Goal: Communication & Community: Answer question/provide support

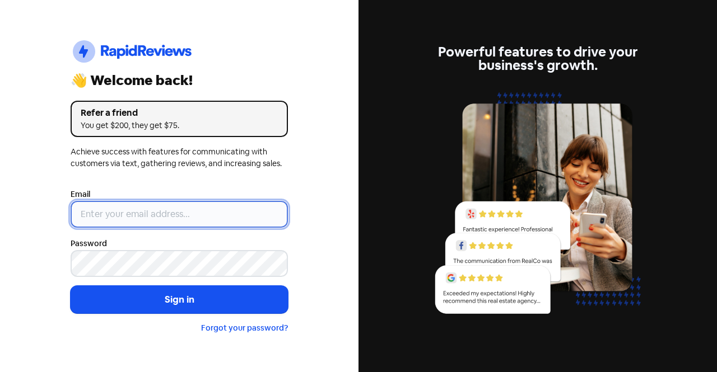
type input "[EMAIL_ADDRESS][DOMAIN_NAME]"
click at [228, 221] on input "[EMAIL_ADDRESS][DOMAIN_NAME]" at bounding box center [179, 214] width 217 height 27
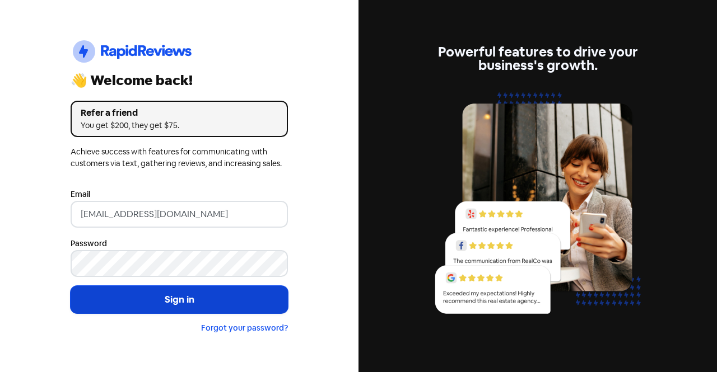
click at [119, 308] on button "Sign in" at bounding box center [179, 300] width 217 height 28
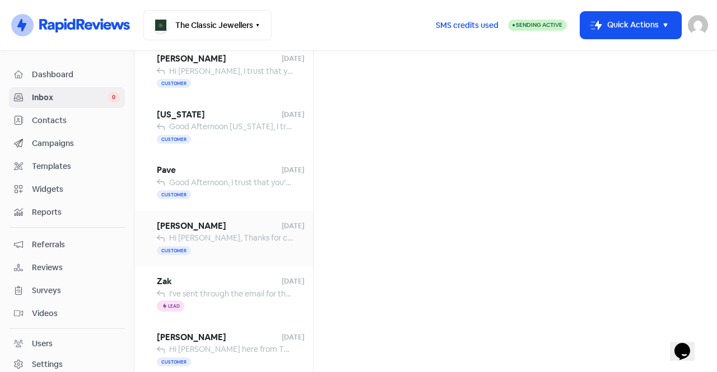
scroll to position [168, 0]
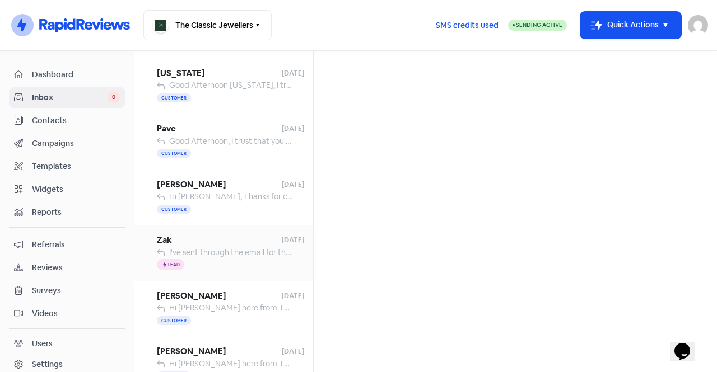
click at [221, 237] on span "Zak" at bounding box center [219, 240] width 125 height 13
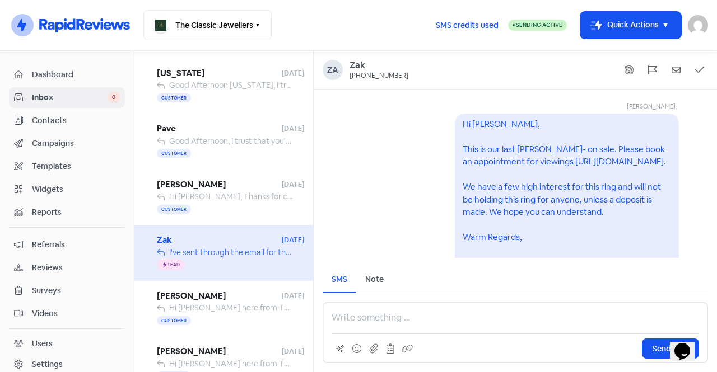
scroll to position [-567, 0]
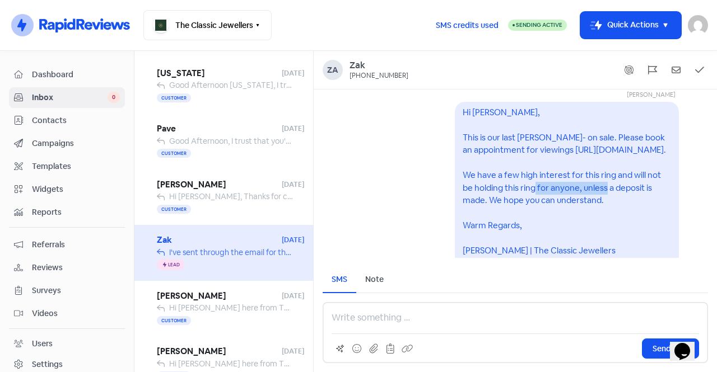
drag, startPoint x: 564, startPoint y: 173, endPoint x: 523, endPoint y: 173, distance: 40.3
click at [497, 173] on pre "Hi [PERSON_NAME], This is our last [PERSON_NAME]- on sale. Please book an appoi…" at bounding box center [564, 194] width 205 height 175
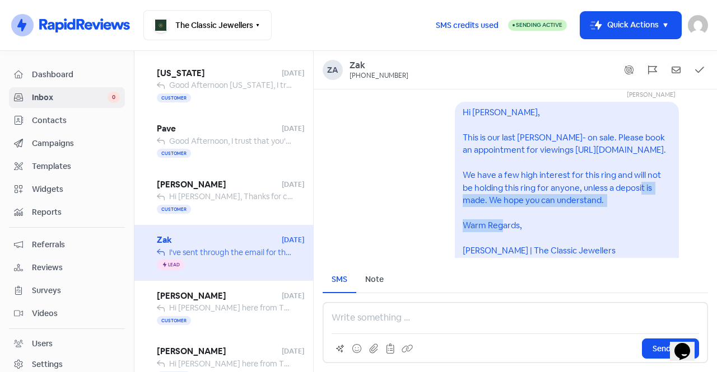
drag, startPoint x: 603, startPoint y: 175, endPoint x: 479, endPoint y: 194, distance: 126.3
click at [479, 194] on div "Hi [PERSON_NAME], This is our last [PERSON_NAME]- on sale. Please book an appoi…" at bounding box center [566, 194] width 208 height 176
click at [505, 191] on pre "Hi [PERSON_NAME], This is our last [PERSON_NAME]- on sale. Please book an appoi…" at bounding box center [564, 194] width 205 height 175
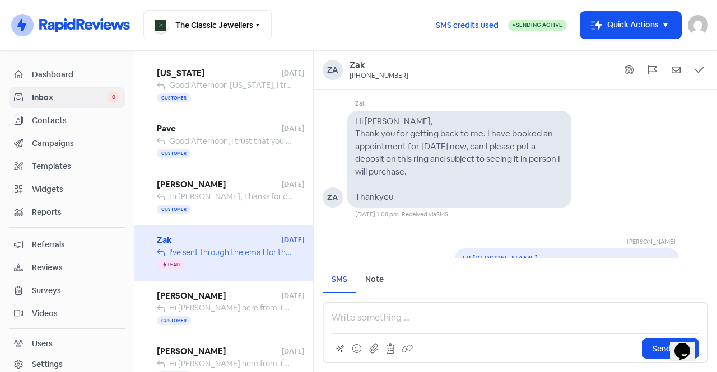
scroll to position [-343, 0]
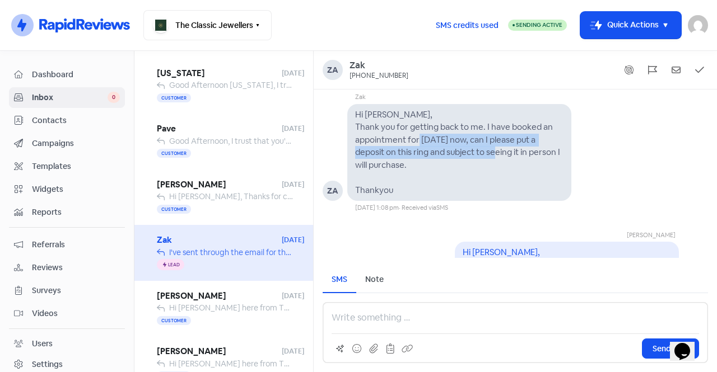
drag, startPoint x: 451, startPoint y: 142, endPoint x: 523, endPoint y: 147, distance: 72.4
click at [506, 147] on pre "Hi [PERSON_NAME], Thank you for getting back to me. I have booked an appointmen…" at bounding box center [458, 152] width 207 height 86
click at [428, 153] on pre "Hi [PERSON_NAME], Thank you for getting back to me. I have booked an appointmen…" at bounding box center [458, 152] width 207 height 86
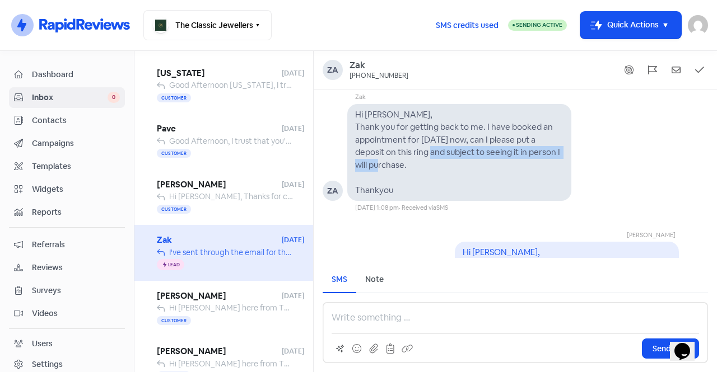
drag, startPoint x: 441, startPoint y: 153, endPoint x: 389, endPoint y: 166, distance: 53.5
click at [389, 166] on pre "Hi [PERSON_NAME], Thank you for getting back to me. I have booked an appointmen…" at bounding box center [458, 152] width 207 height 86
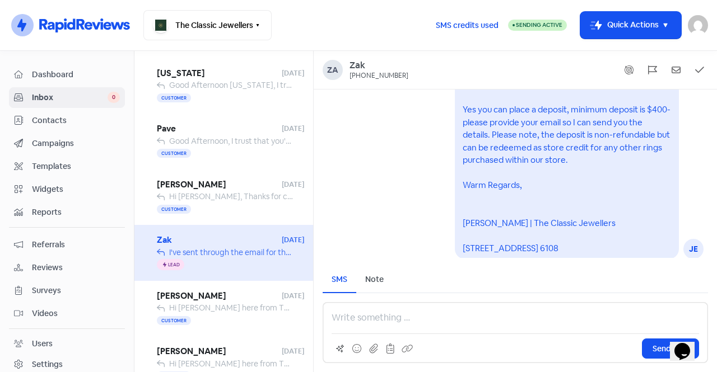
scroll to position [-231, 0]
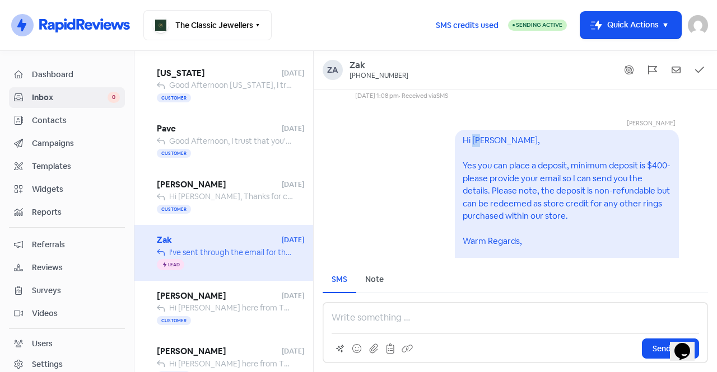
drag, startPoint x: 465, startPoint y: 142, endPoint x: 471, endPoint y: 151, distance: 10.8
click at [471, 148] on div "Hi [PERSON_NAME], Yes you can place a deposit, minimum deposit is $400- please …" at bounding box center [566, 222] width 208 height 176
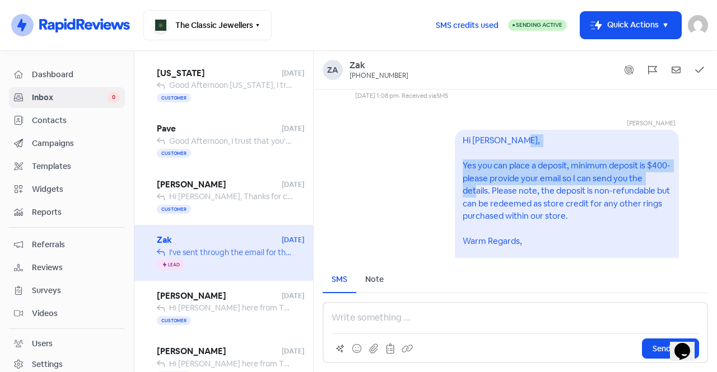
drag, startPoint x: 468, startPoint y: 171, endPoint x: 534, endPoint y: 189, distance: 68.6
click at [512, 190] on div "Hi [PERSON_NAME], Yes you can place a deposit, minimum deposit is $400- please …" at bounding box center [566, 222] width 208 height 176
click at [503, 185] on div "Hi [PERSON_NAME], Yes you can place a deposit, minimum deposit is $400- please …" at bounding box center [566, 222] width 208 height 176
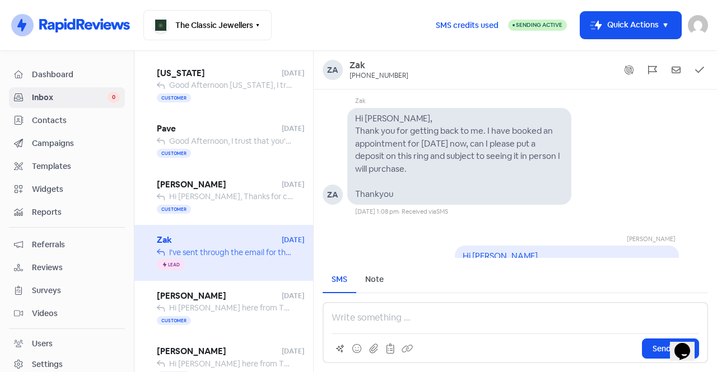
scroll to position [-343, 0]
